Goal: Transaction & Acquisition: Book appointment/travel/reservation

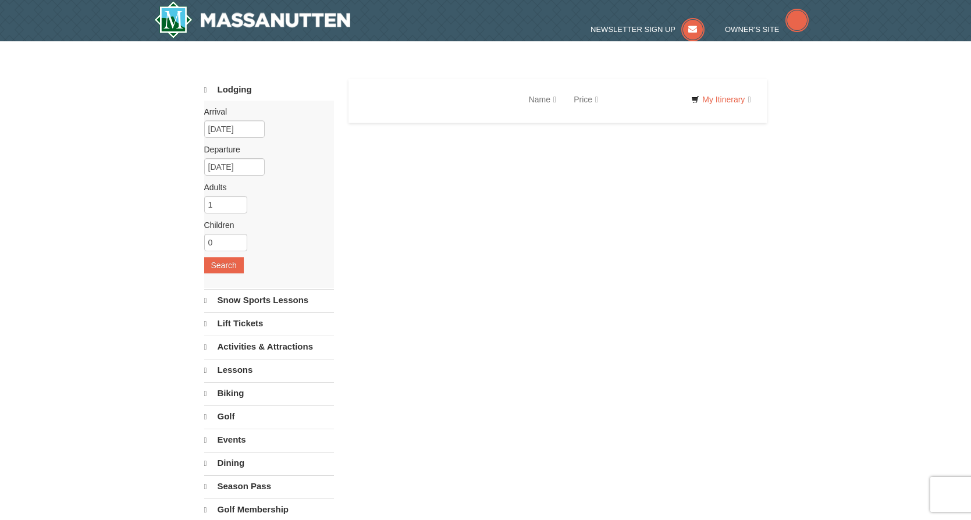
select select "10"
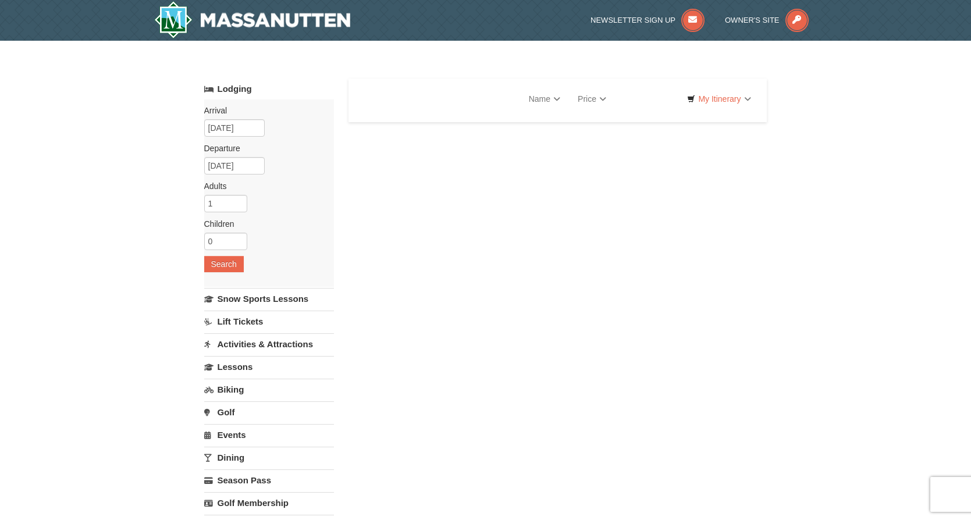
select select "10"
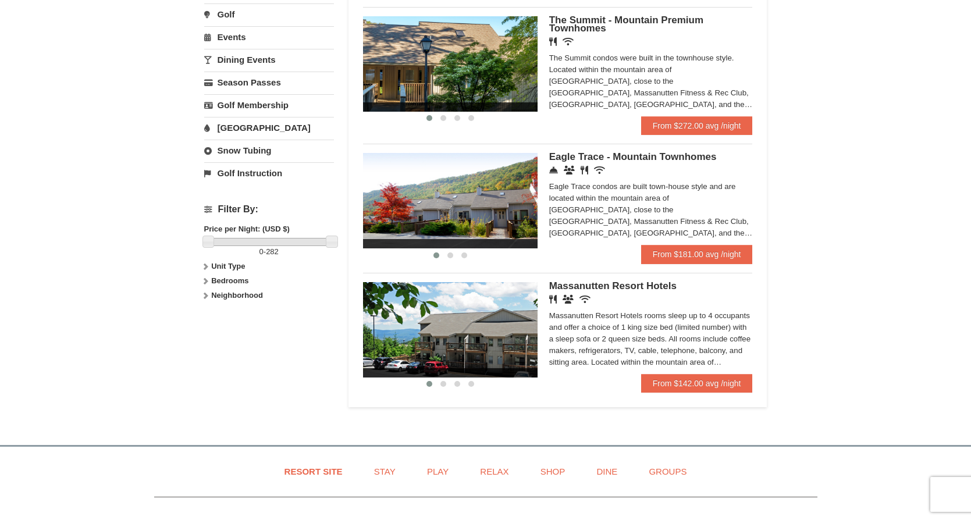
scroll to position [378, 0]
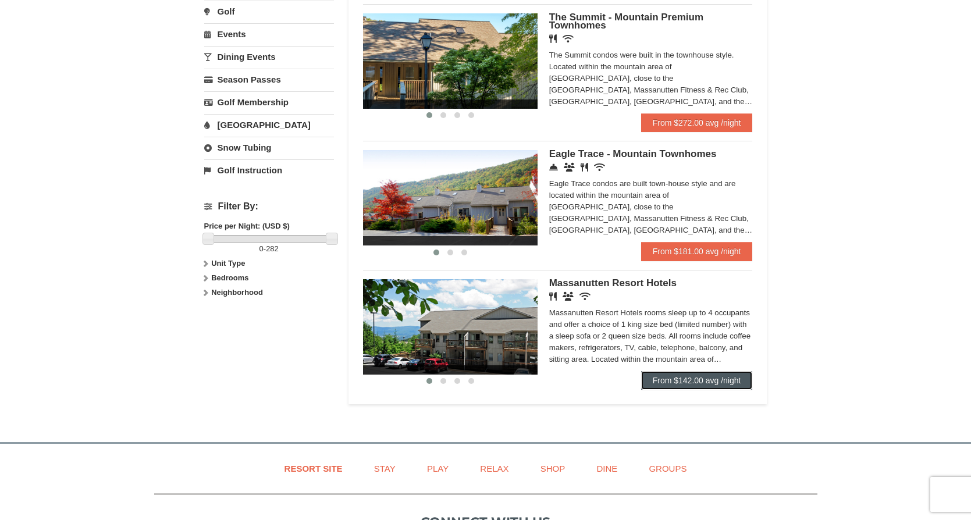
click at [672, 388] on link "From $142.00 avg /night" at bounding box center [697, 380] width 112 height 19
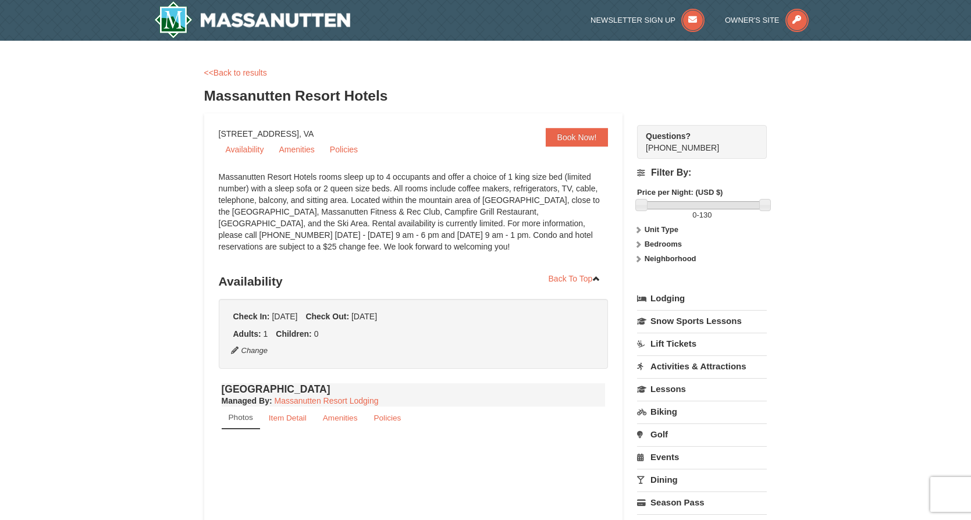
select select "10"
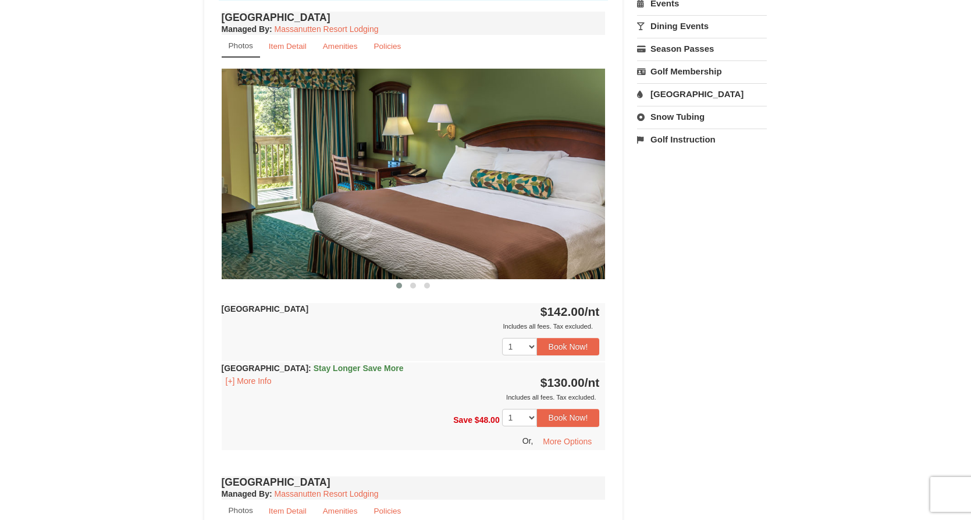
scroll to position [447, 0]
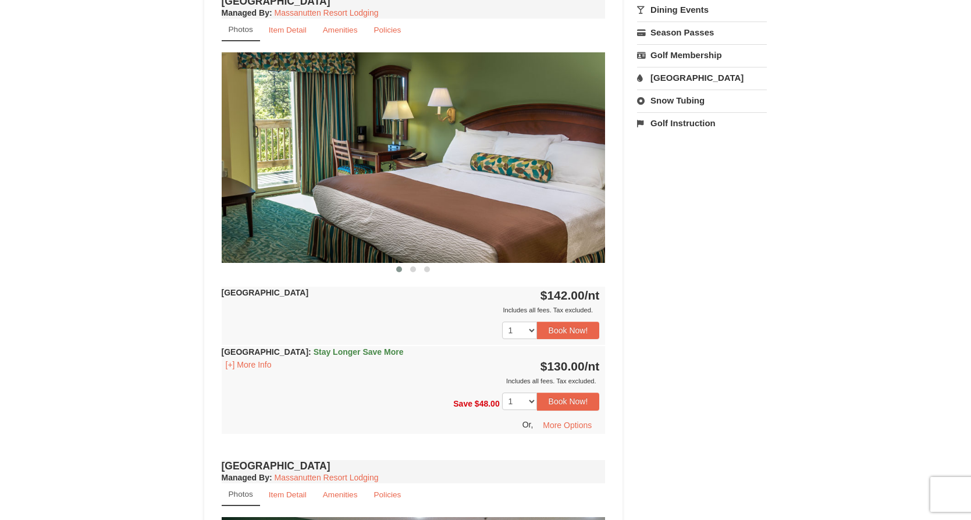
drag, startPoint x: 549, startPoint y: 295, endPoint x: 599, endPoint y: 296, distance: 50.6
click at [599, 296] on strong "$142.00 /nt" at bounding box center [570, 295] width 59 height 13
copy strong "142.00 /nt"
click at [230, 294] on strong "[GEOGRAPHIC_DATA]" at bounding box center [265, 292] width 87 height 9
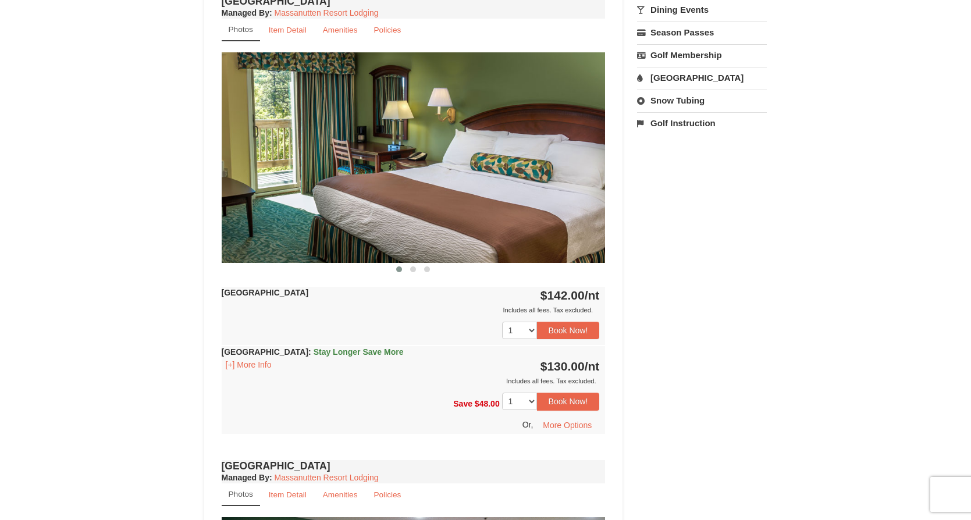
click at [232, 291] on strong "[GEOGRAPHIC_DATA]" at bounding box center [265, 292] width 87 height 9
drag, startPoint x: 226, startPoint y: 293, endPoint x: 598, endPoint y: 290, distance: 371.8
click at [598, 290] on div "[GEOGRAPHIC_DATA] $142.00 /nt Includes all fees. Tax excluded. Includes all fee…" at bounding box center [414, 316] width 384 height 58
copy div "[GEOGRAPHIC_DATA] $142.00 /nt"
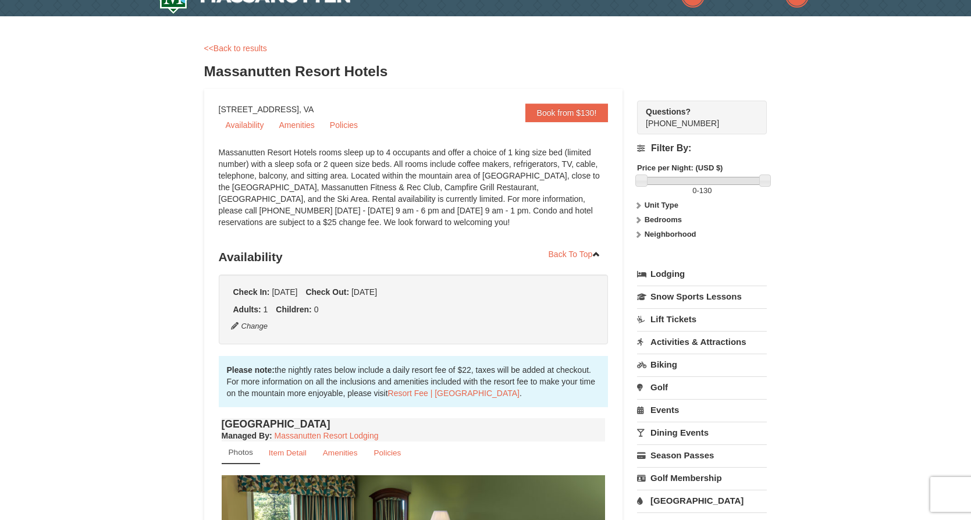
scroll to position [20, 0]
